Goal: Check status: Check status

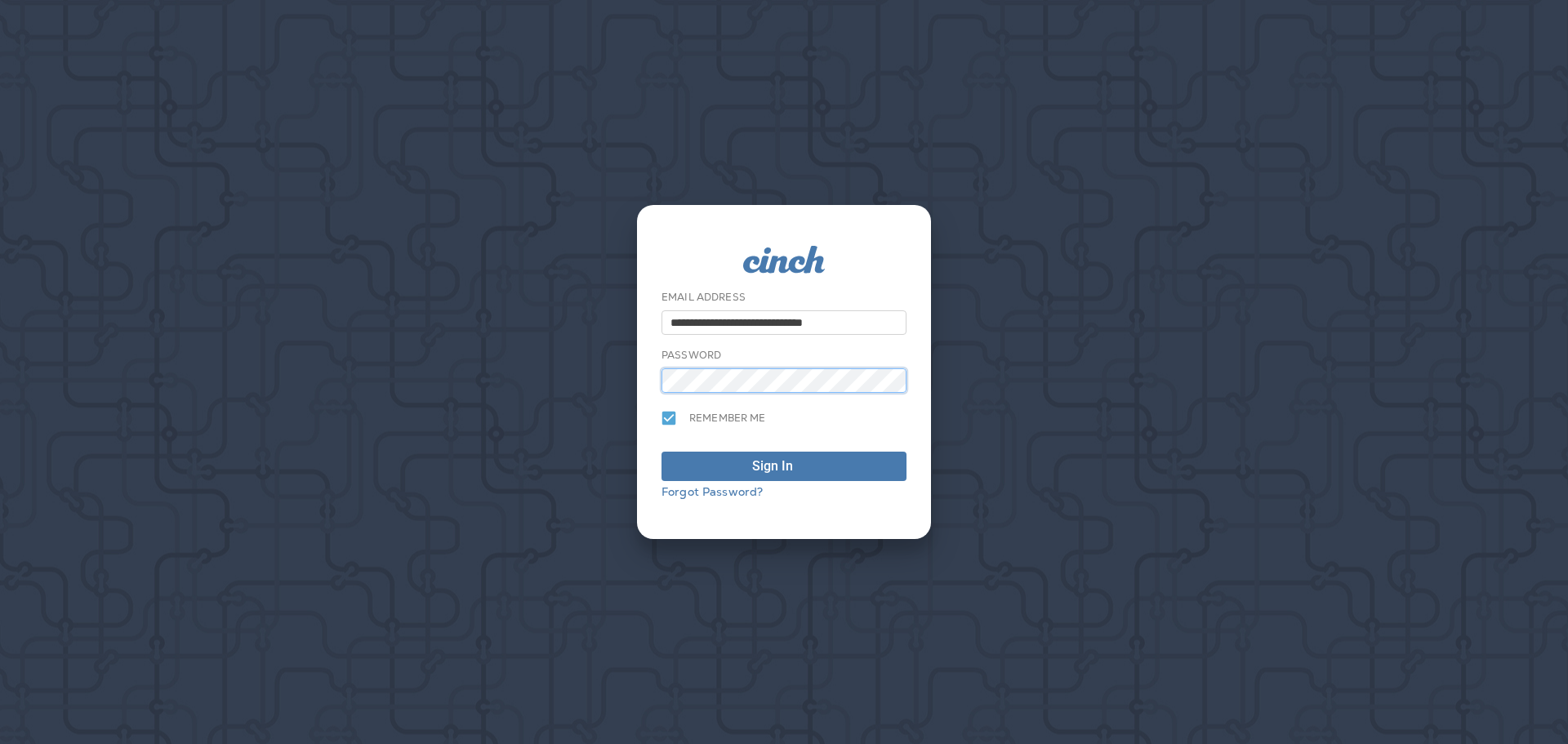
click at [661, 451] on button "Sign In" at bounding box center [784, 466] width 245 height 30
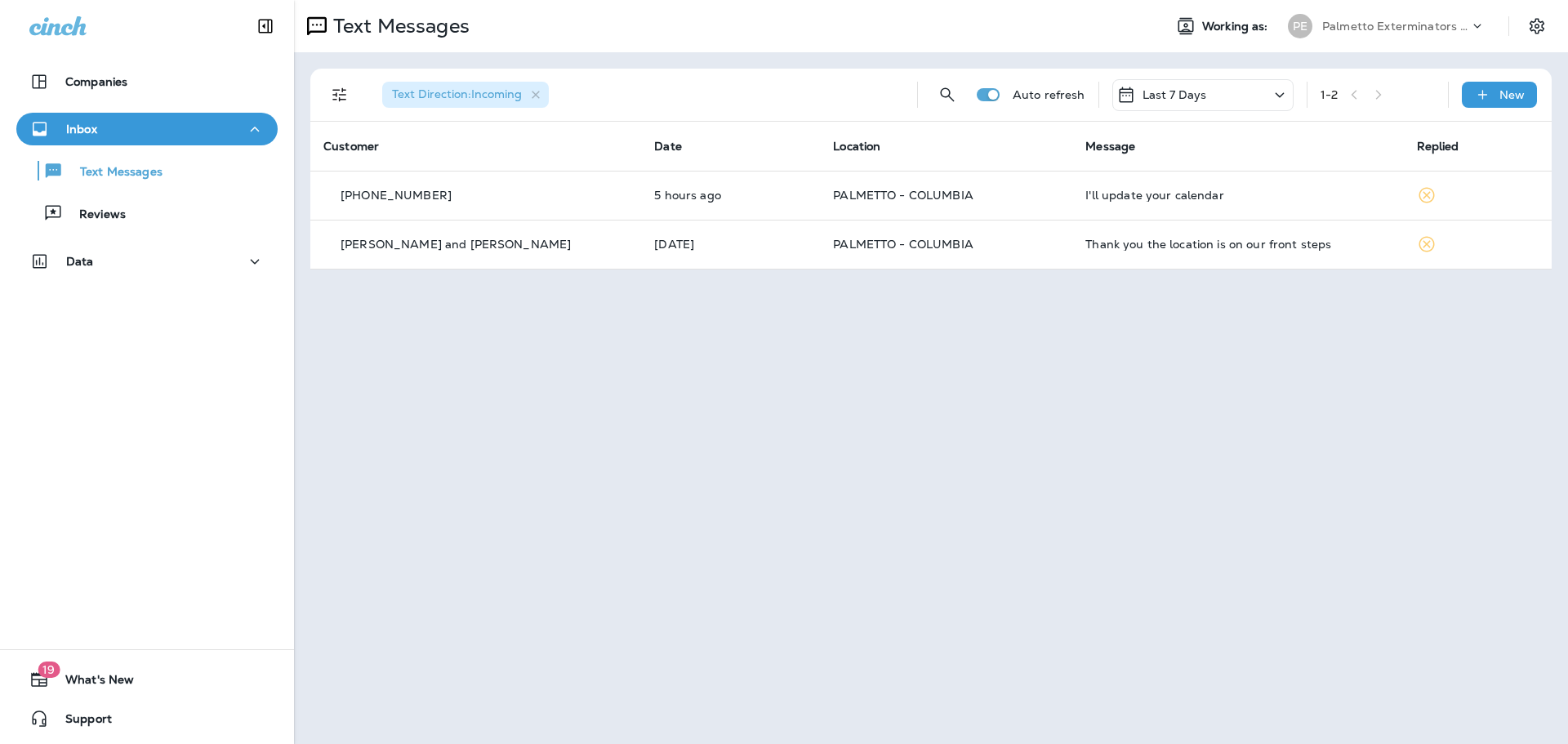
click at [1184, 91] on p "Last 7 Days" at bounding box center [1174, 95] width 64 height 13
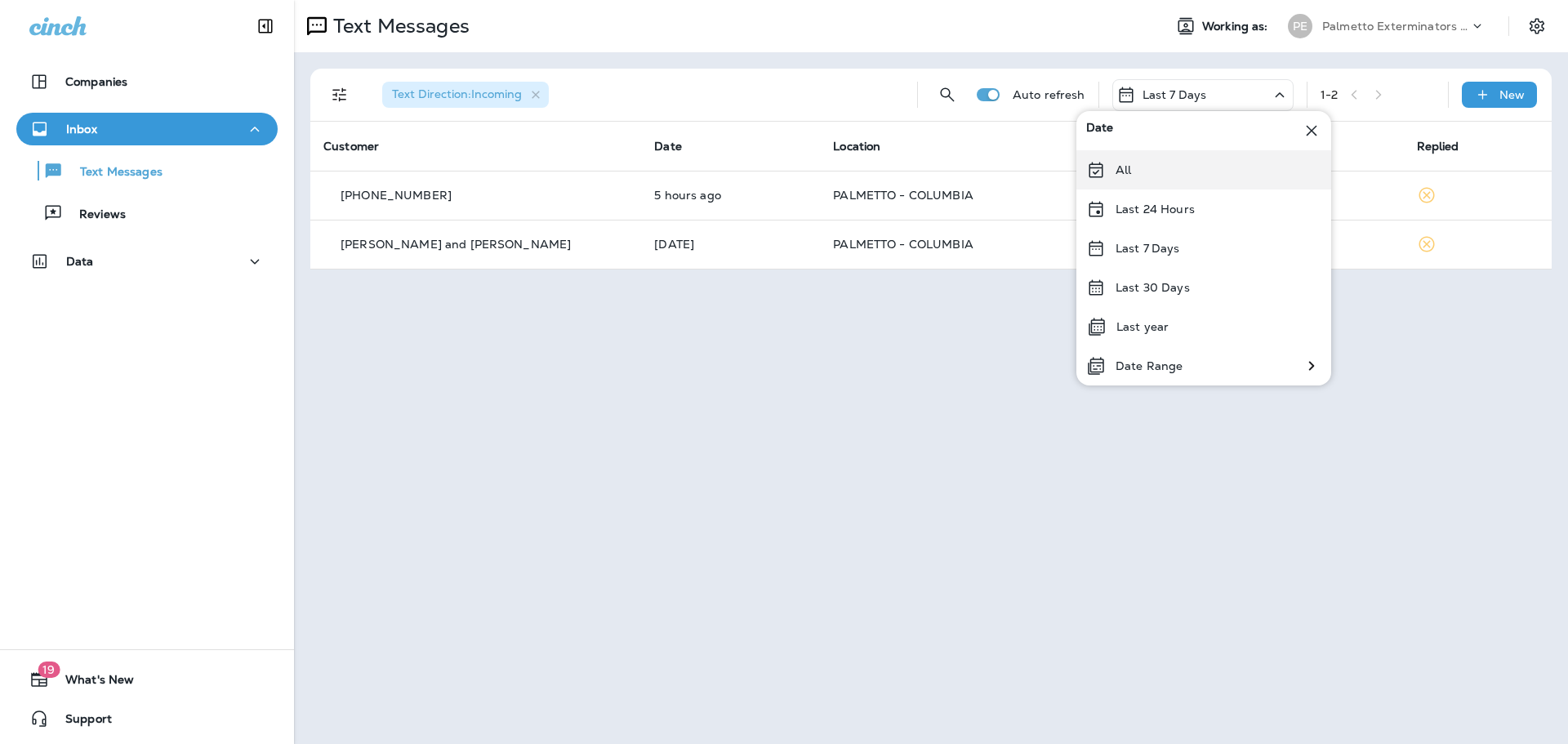
click at [1116, 173] on p "All" at bounding box center [1123, 170] width 16 height 13
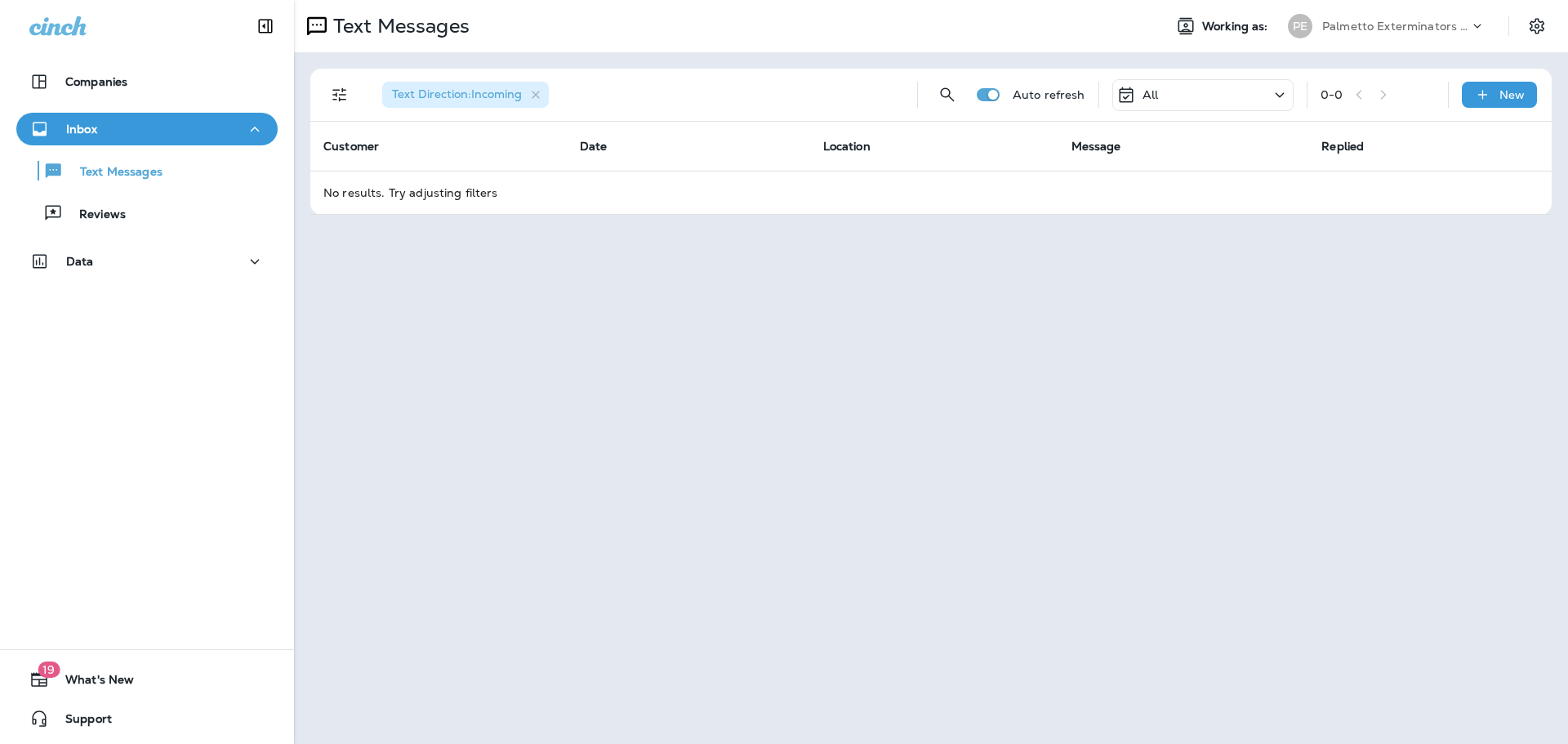
click at [1170, 94] on div "All" at bounding box center [1202, 95] width 181 height 32
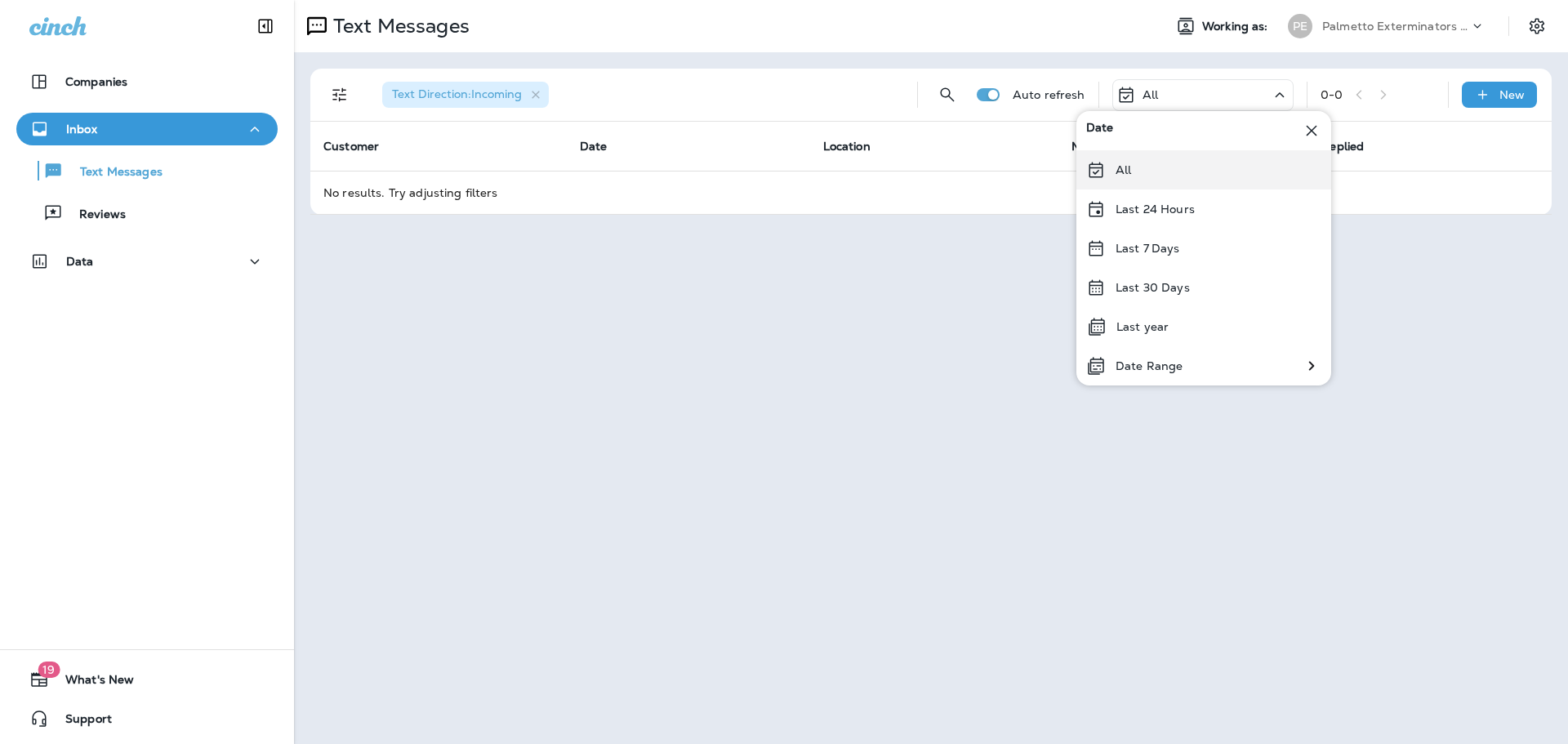
click at [1131, 181] on div "All" at bounding box center [1203, 170] width 254 height 39
